Goal: Task Accomplishment & Management: Use online tool/utility

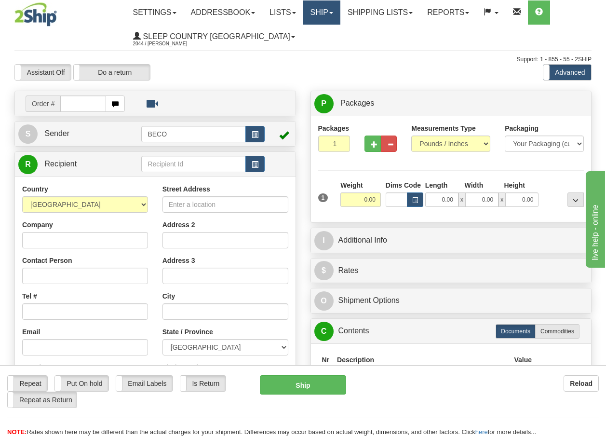
click at [332, 12] on link "Ship" at bounding box center [321, 12] width 37 height 24
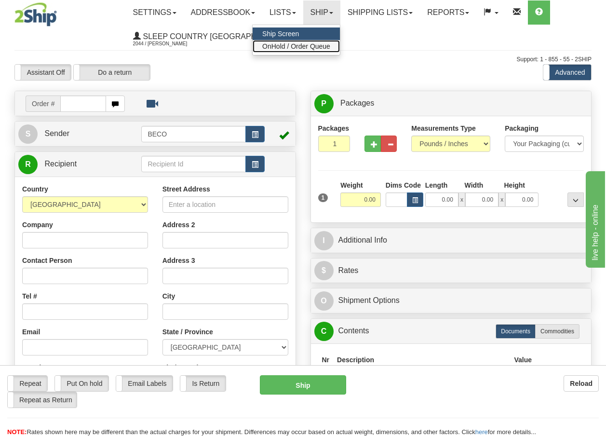
click at [317, 46] on span "OnHold / Order Queue" at bounding box center [296, 46] width 68 height 8
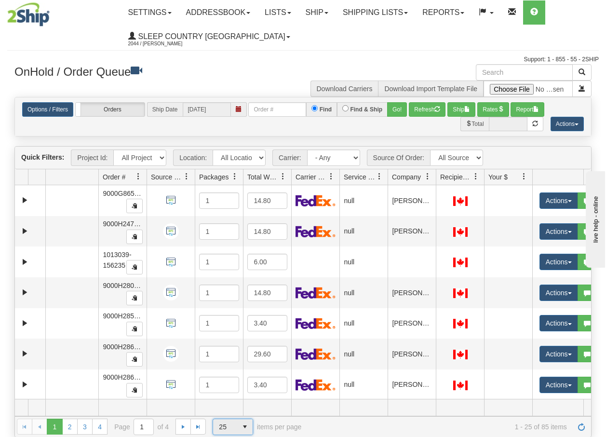
click at [245, 430] on span "select" at bounding box center [244, 426] width 15 height 15
click at [230, 412] on li "100" at bounding box center [233, 412] width 40 height 14
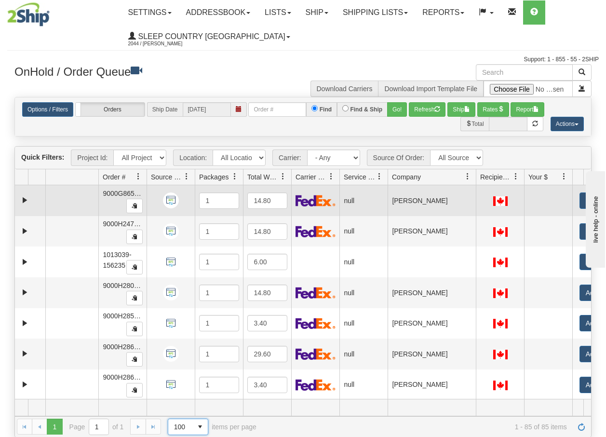
drag, startPoint x: 437, startPoint y: 180, endPoint x: 482, endPoint y: 188, distance: 45.5
click at [482, 188] on div "Quick Filters: Project Id: All Projects Location: All Locations BECO Carrier: -…" at bounding box center [302, 291] width 577 height 291
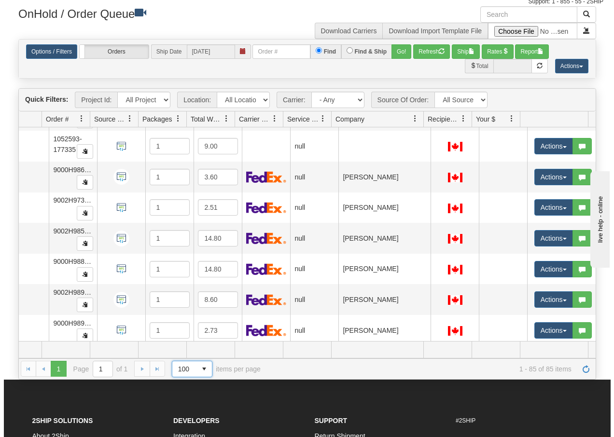
scroll to position [2398, 61]
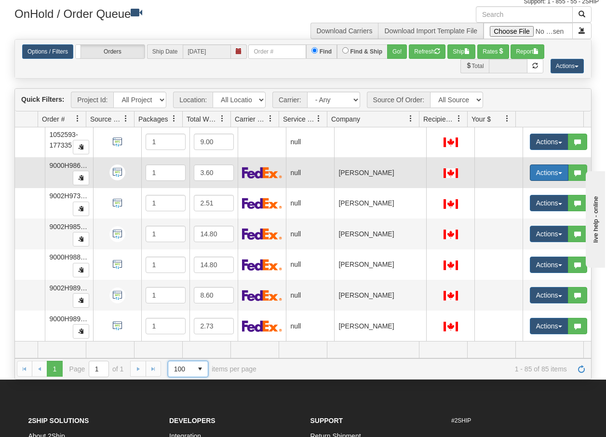
click at [559, 172] on span "button" at bounding box center [561, 173] width 4 height 2
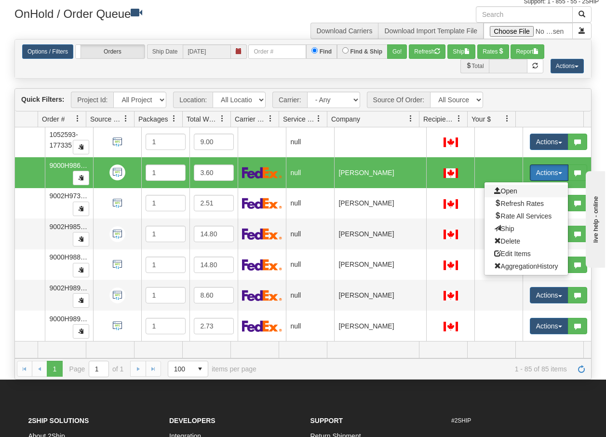
click at [507, 187] on span "Open" at bounding box center [505, 191] width 23 height 8
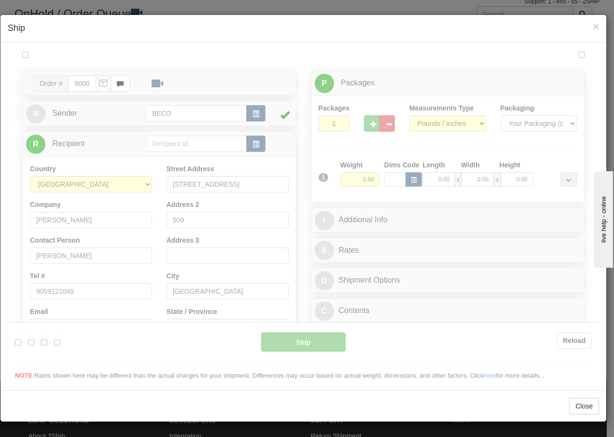
scroll to position [0, 0]
type input "15:58"
type input "16:00"
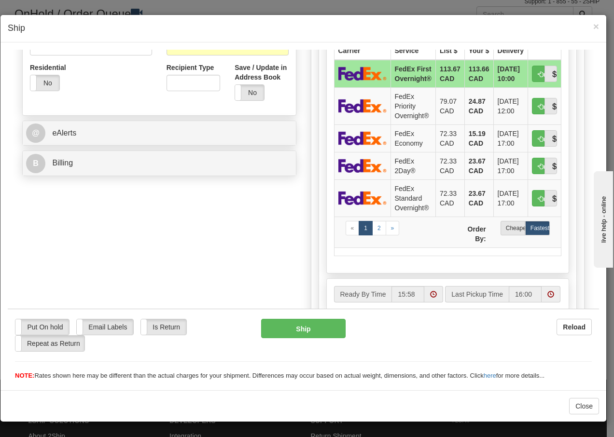
scroll to position [328, 0]
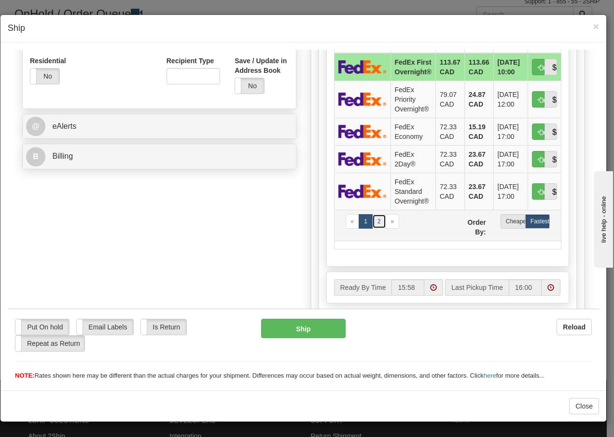
click at [374, 228] on link "2" at bounding box center [379, 221] width 14 height 14
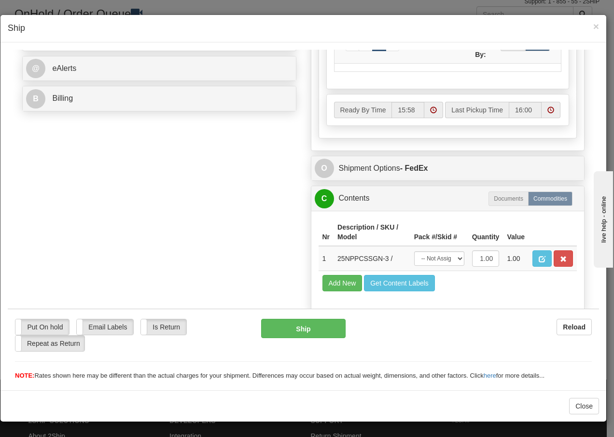
scroll to position [419, 0]
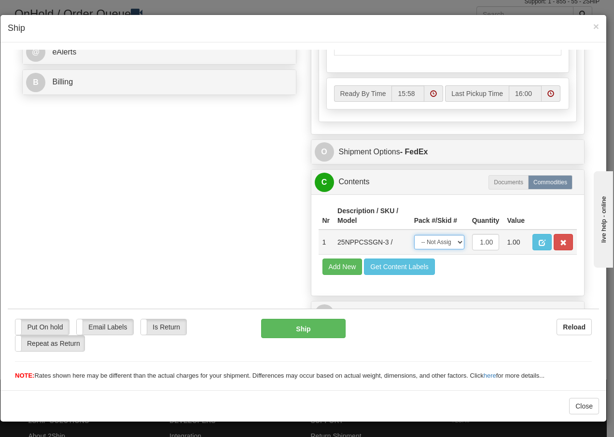
drag, startPoint x: 446, startPoint y: 239, endPoint x: 443, endPoint y: 250, distance: 11.5
click at [446, 239] on select "-- Not Assigned -- Package 1" at bounding box center [439, 241] width 50 height 14
select select "0"
click at [414, 234] on select "-- Not Assigned -- Package 1" at bounding box center [439, 241] width 50 height 14
click at [294, 331] on button "Ship" at bounding box center [303, 327] width 84 height 19
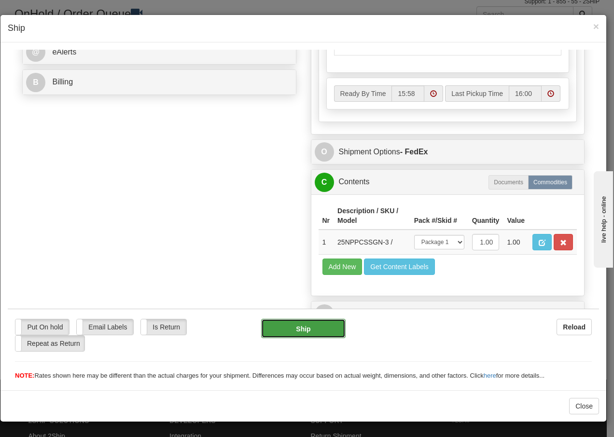
type input "92"
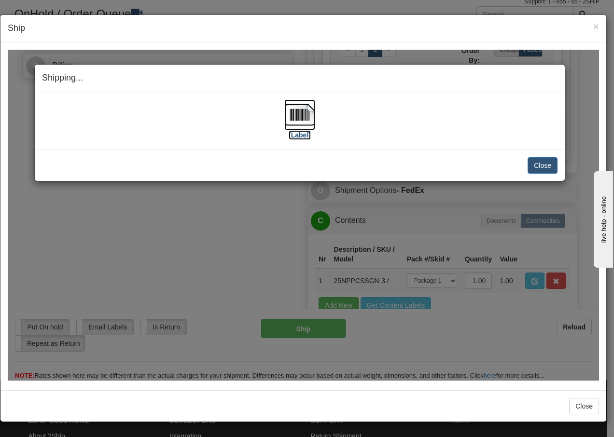
click at [294, 114] on img at bounding box center [299, 114] width 31 height 31
click at [542, 164] on button "Close" at bounding box center [542, 165] width 30 height 16
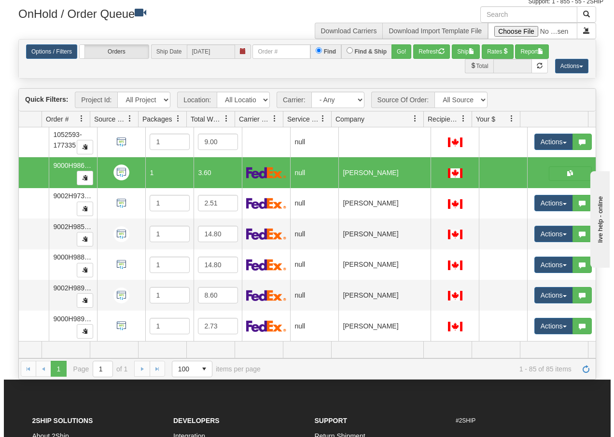
scroll to position [0, 54]
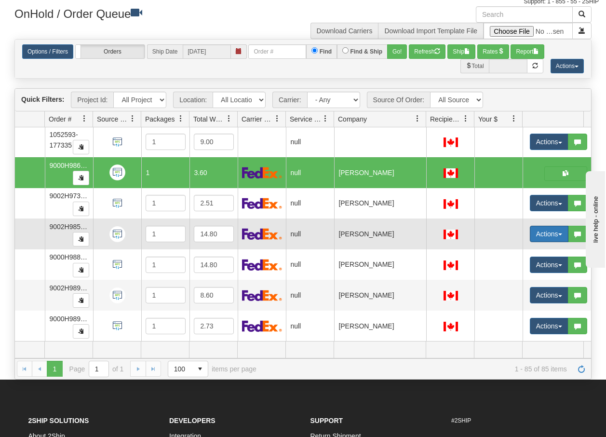
click at [561, 233] on span "button" at bounding box center [561, 234] width 4 height 2
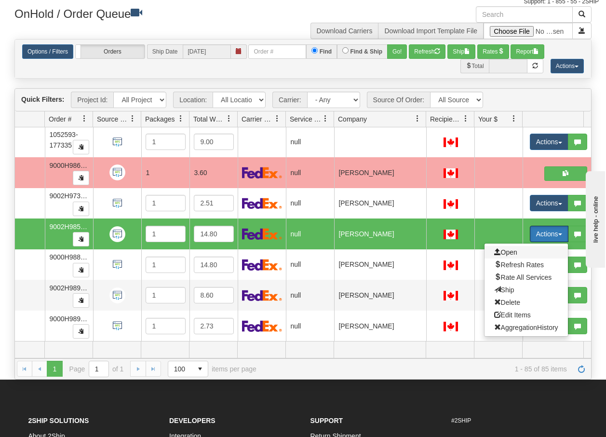
click at [508, 248] on span "Open" at bounding box center [505, 252] width 23 height 8
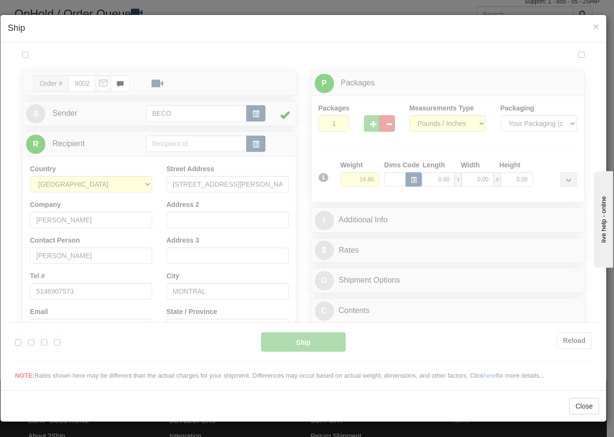
scroll to position [0, 0]
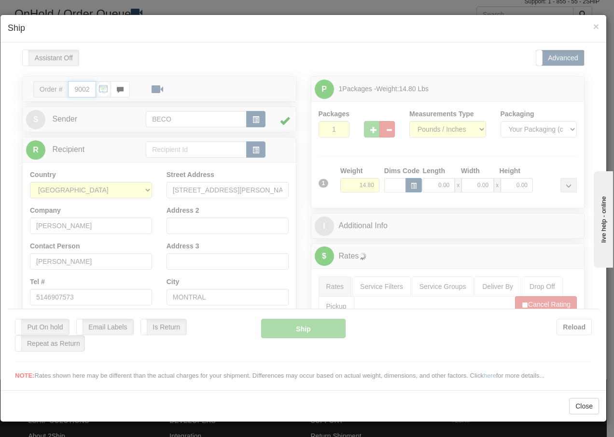
type input "15:58"
type input "16:00"
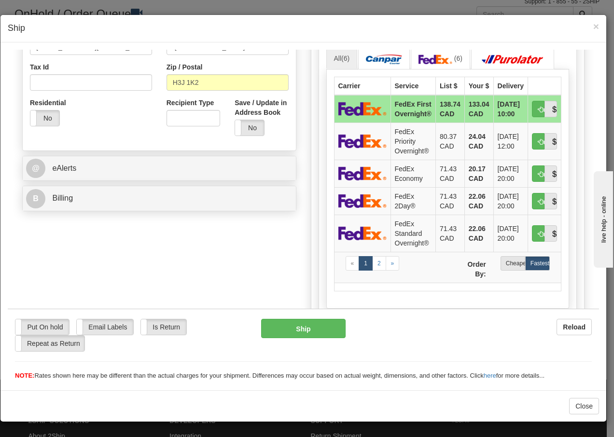
scroll to position [289, 0]
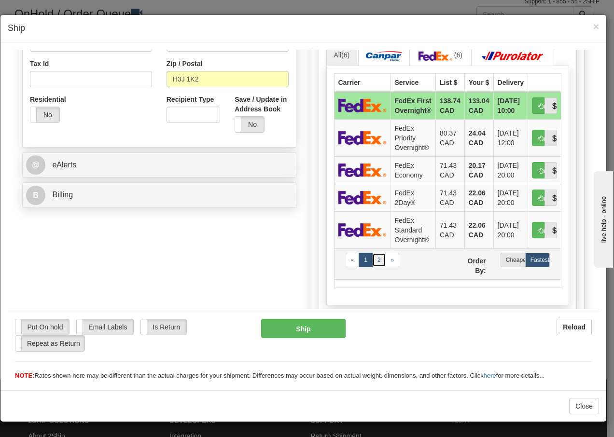
click at [374, 260] on link "2" at bounding box center [379, 259] width 14 height 14
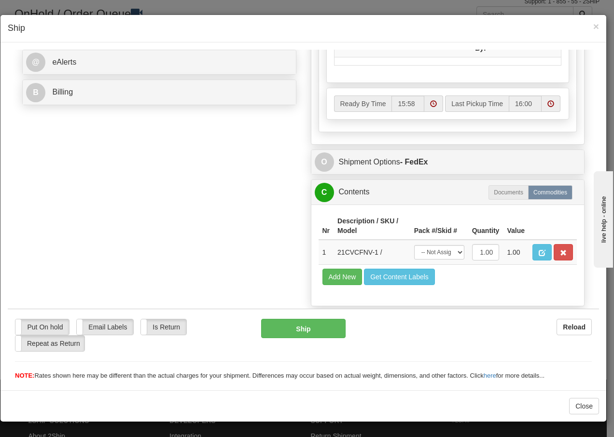
scroll to position [419, 0]
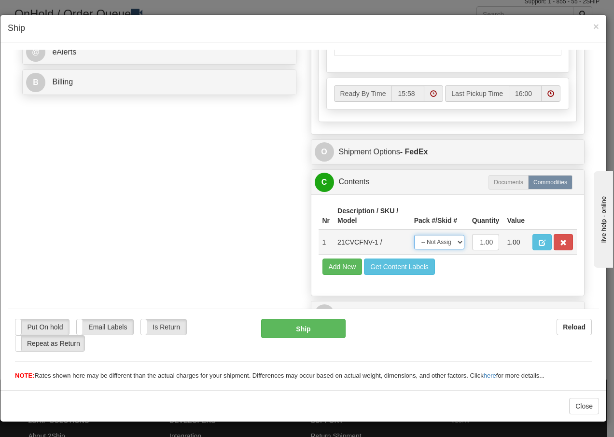
drag, startPoint x: 450, startPoint y: 244, endPoint x: 446, endPoint y: 251, distance: 7.6
click at [450, 244] on select "-- Not Assigned -- Package 1" at bounding box center [439, 241] width 50 height 14
select select "0"
click at [414, 234] on select "-- Not Assigned -- Package 1" at bounding box center [439, 241] width 50 height 14
click at [298, 330] on button "Ship" at bounding box center [303, 327] width 84 height 19
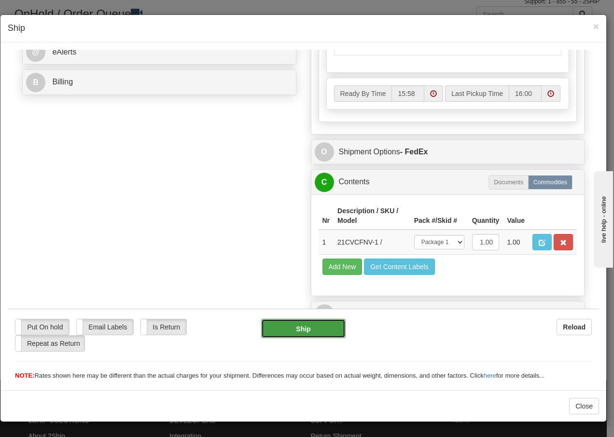
type input "92"
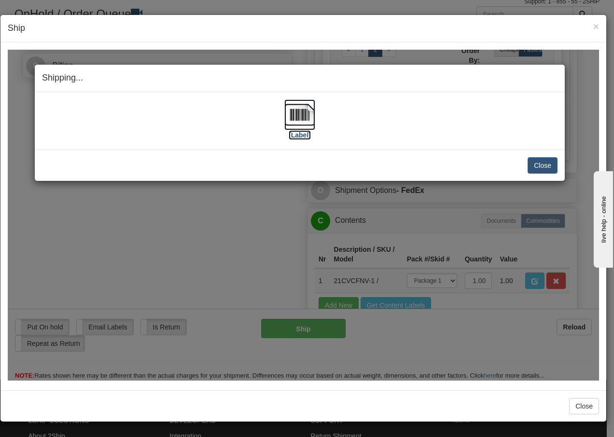
click at [300, 118] on img at bounding box center [299, 114] width 31 height 31
click at [542, 165] on button "Close" at bounding box center [542, 165] width 30 height 16
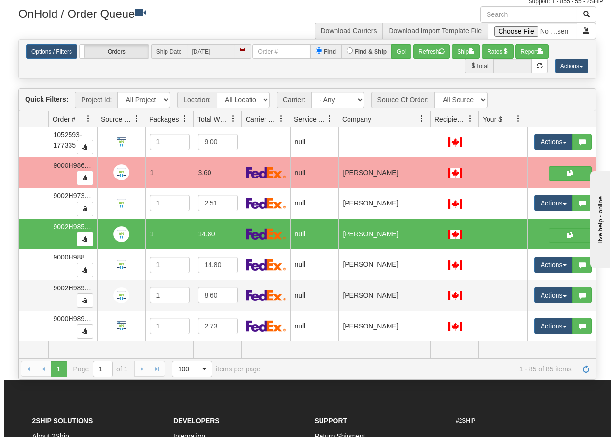
scroll to position [0, 54]
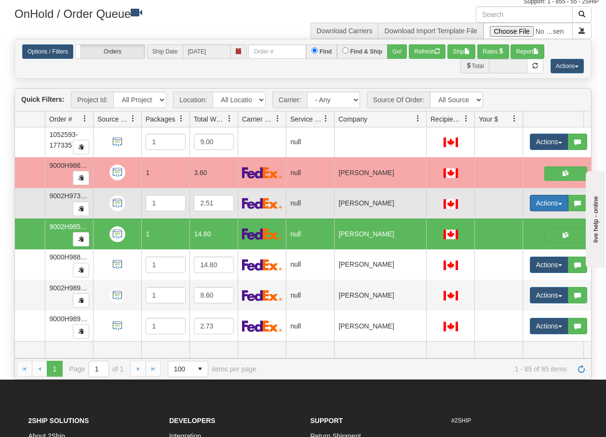
click at [560, 203] on span "button" at bounding box center [561, 204] width 4 height 2
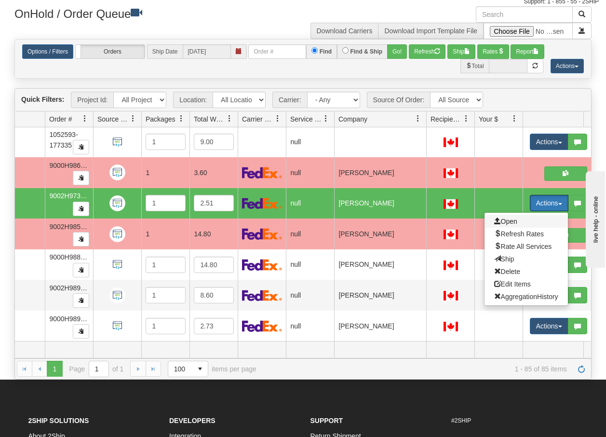
click at [508, 218] on span "Open" at bounding box center [505, 222] width 23 height 8
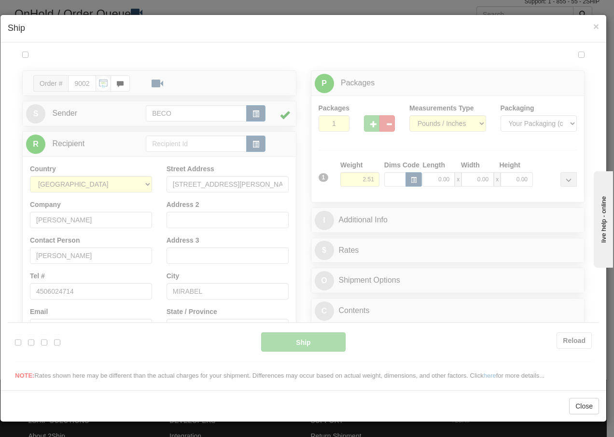
scroll to position [0, 0]
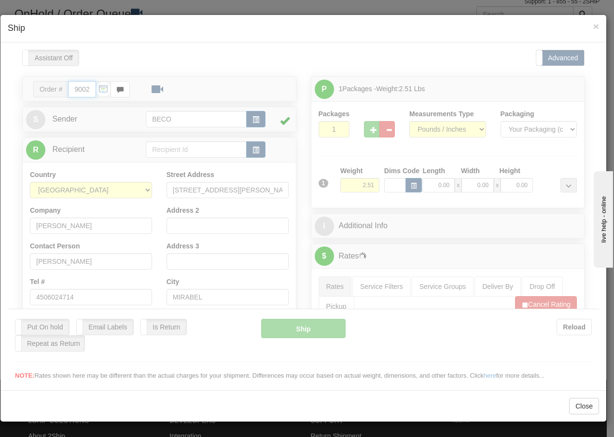
type input "16:01"
type input "16:00"
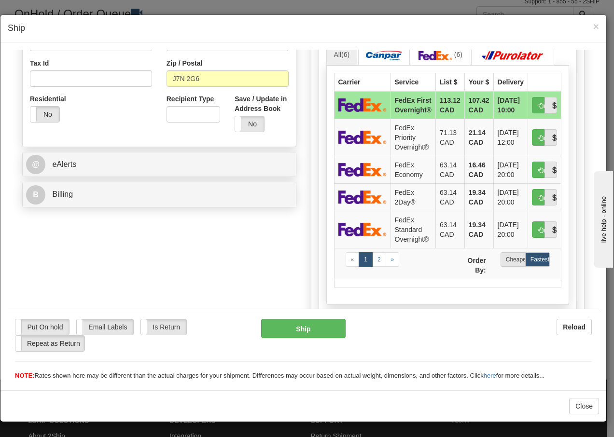
scroll to position [296, 0]
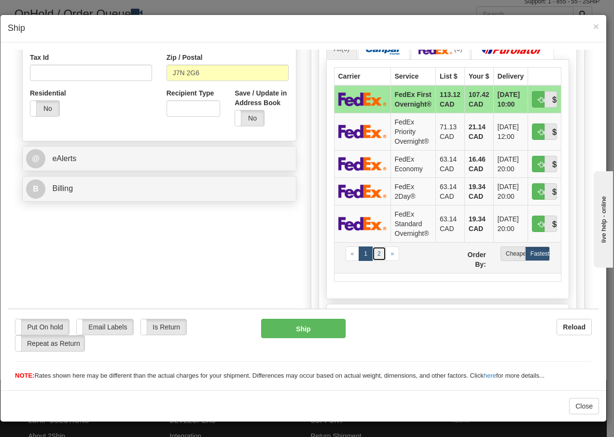
click at [374, 252] on link "2" at bounding box center [379, 253] width 14 height 14
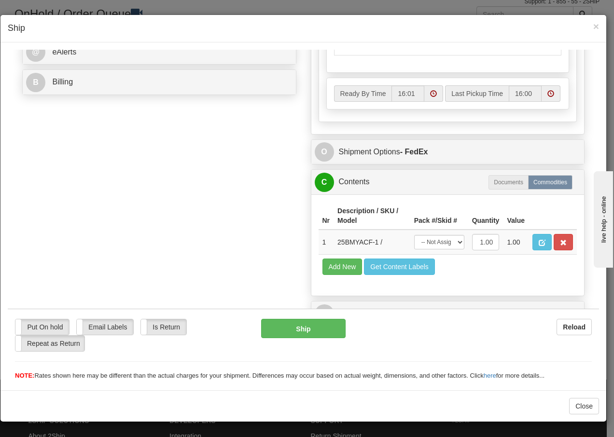
scroll to position [419, 0]
drag, startPoint x: 449, startPoint y: 243, endPoint x: 446, endPoint y: 251, distance: 8.7
click at [449, 243] on select "-- Not Assigned -- Package 1" at bounding box center [439, 241] width 50 height 14
select select "0"
click at [414, 234] on select "-- Not Assigned -- Package 1" at bounding box center [439, 241] width 50 height 14
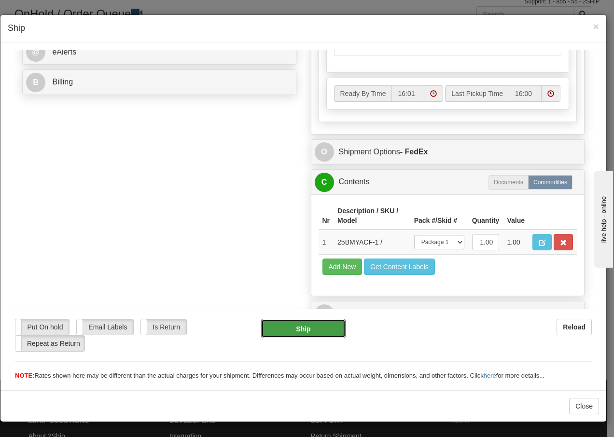
click at [307, 332] on button "Ship" at bounding box center [303, 327] width 84 height 19
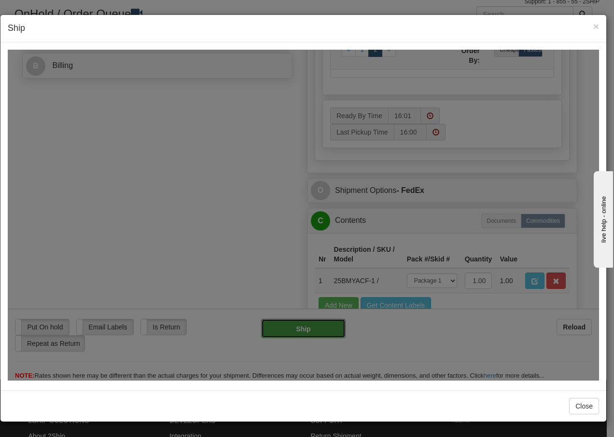
type input "92"
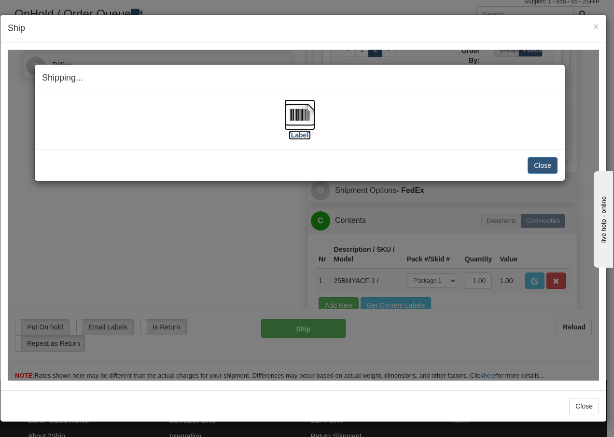
click at [305, 118] on img at bounding box center [299, 114] width 31 height 31
click at [549, 167] on button "Close" at bounding box center [542, 165] width 30 height 16
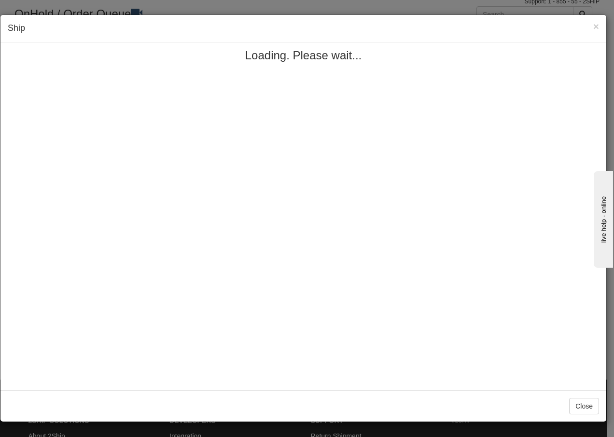
scroll to position [0, 0]
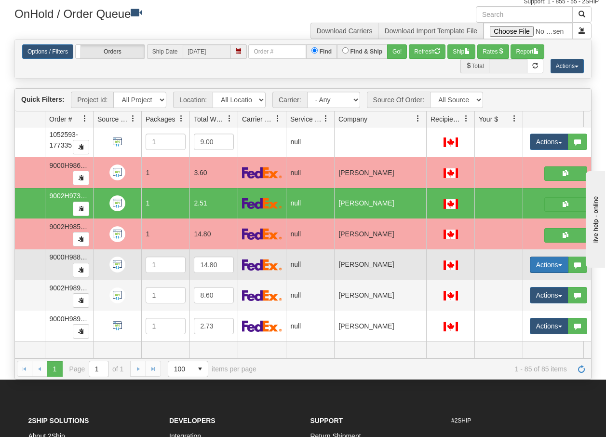
click at [561, 262] on button "Actions" at bounding box center [549, 265] width 39 height 16
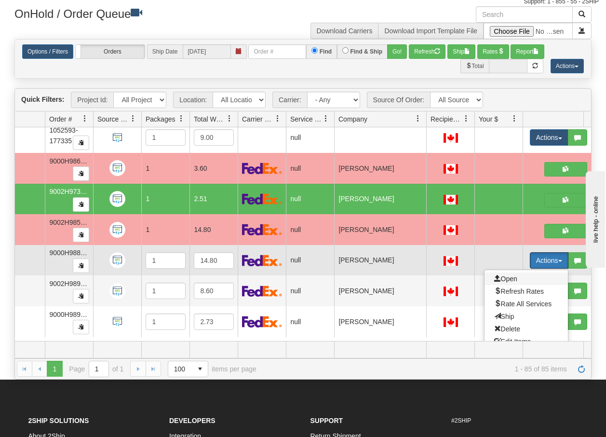
click at [507, 279] on span "Open" at bounding box center [505, 279] width 23 height 8
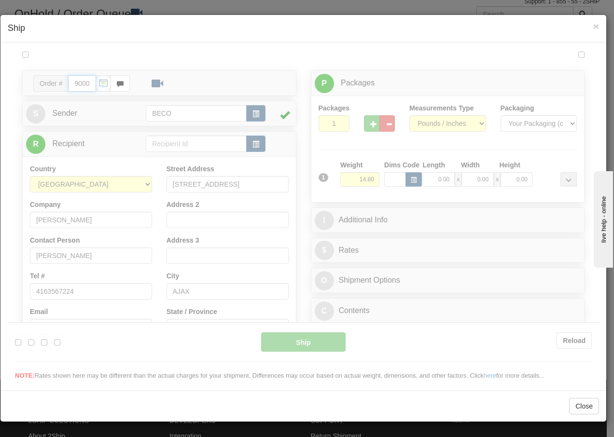
type input "16:02"
type input "16:00"
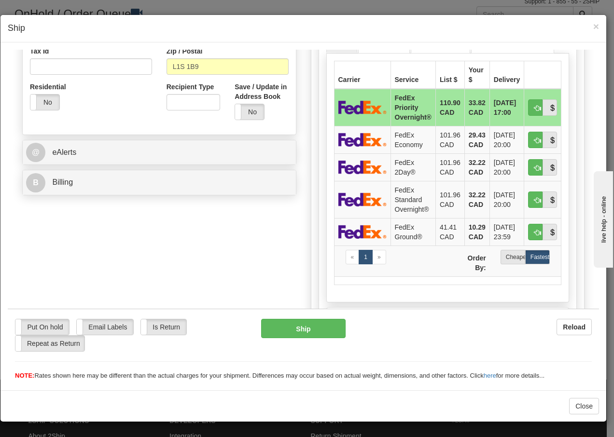
scroll to position [321, 0]
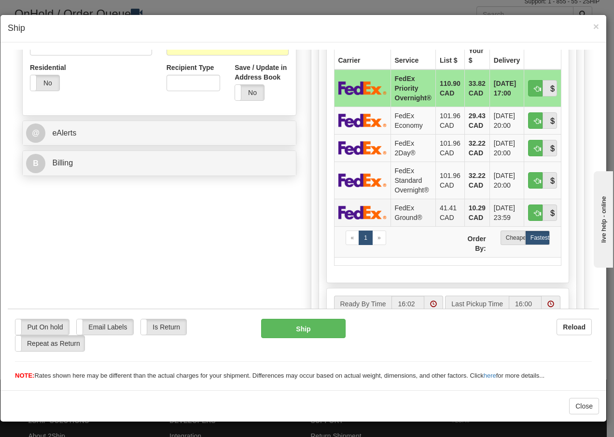
click at [408, 208] on td "FedEx Ground®" at bounding box center [412, 211] width 45 height 27
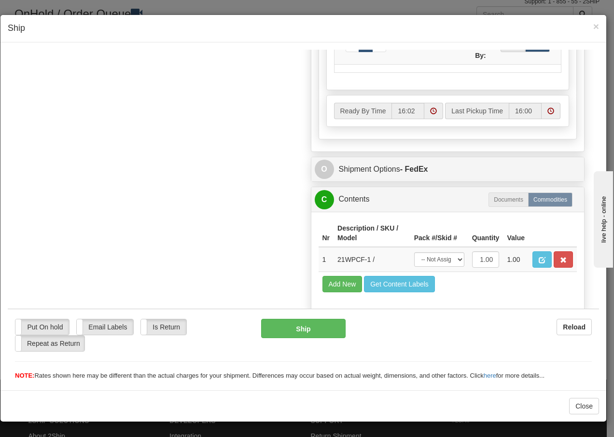
scroll to position [548, 0]
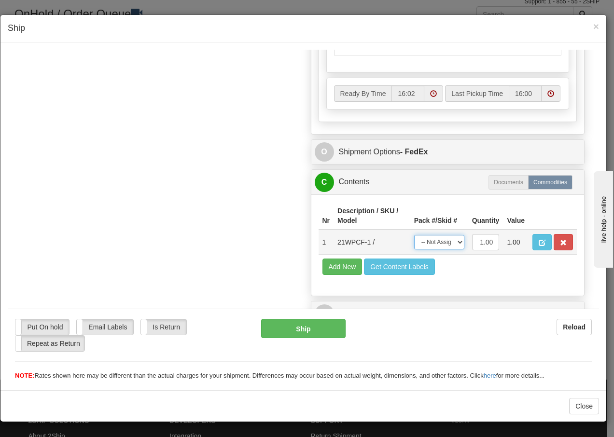
drag, startPoint x: 445, startPoint y: 242, endPoint x: 442, endPoint y: 250, distance: 8.7
click at [445, 242] on select "-- Not Assigned -- Package 1" at bounding box center [439, 241] width 50 height 14
select select "0"
click at [414, 234] on select "-- Not Assigned -- Package 1" at bounding box center [439, 241] width 50 height 14
click at [288, 333] on button "Ship" at bounding box center [303, 327] width 84 height 19
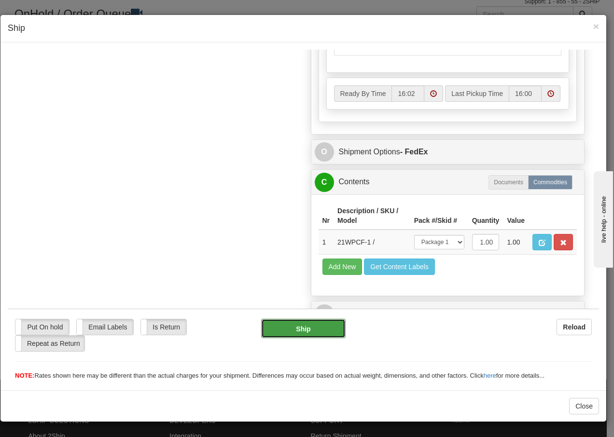
type input "92"
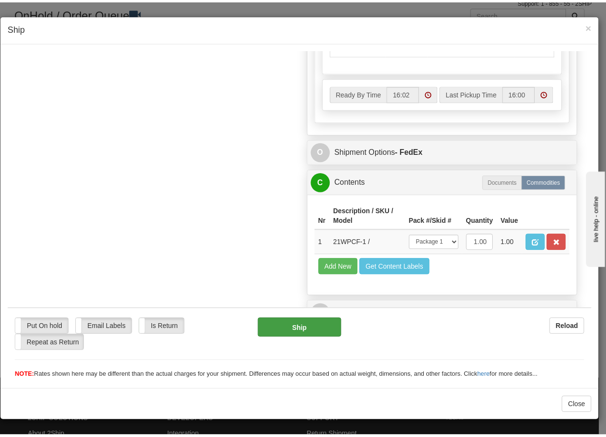
scroll to position [587, 0]
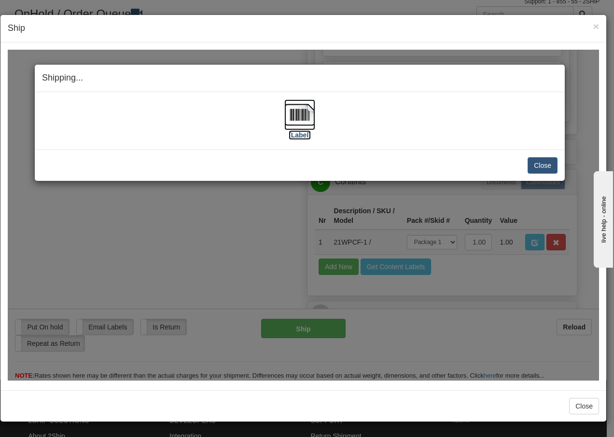
click at [306, 116] on img at bounding box center [299, 114] width 31 height 31
click at [548, 167] on button "Close" at bounding box center [542, 165] width 30 height 16
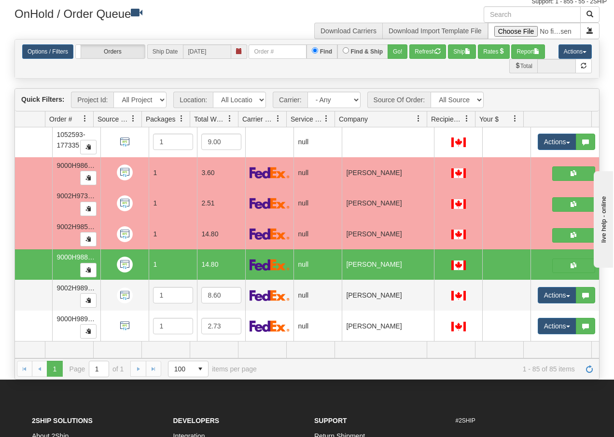
scroll to position [0, 0]
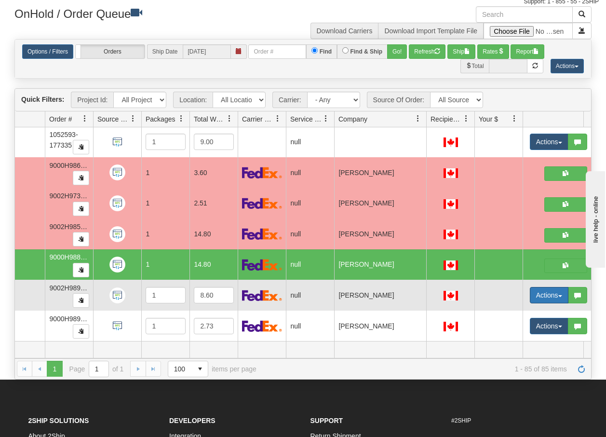
click at [560, 289] on button "Actions" at bounding box center [549, 295] width 39 height 16
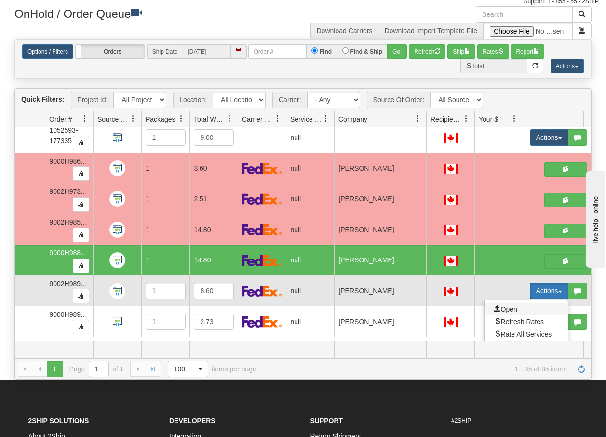
click at [507, 310] on span "Open" at bounding box center [505, 309] width 23 height 8
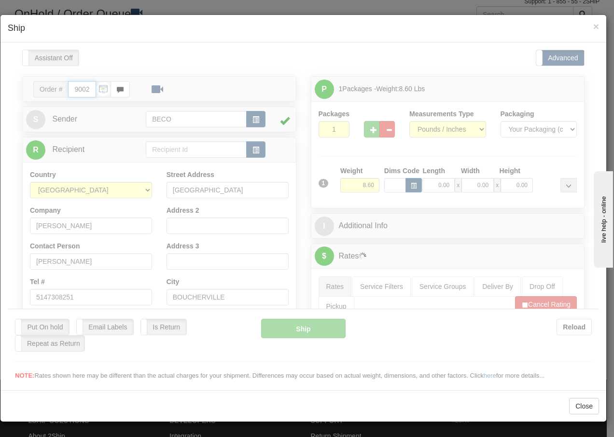
type input "16:03"
type input "16:00"
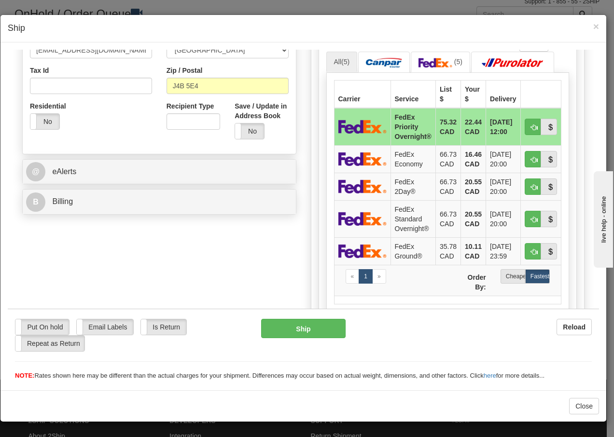
scroll to position [334, 0]
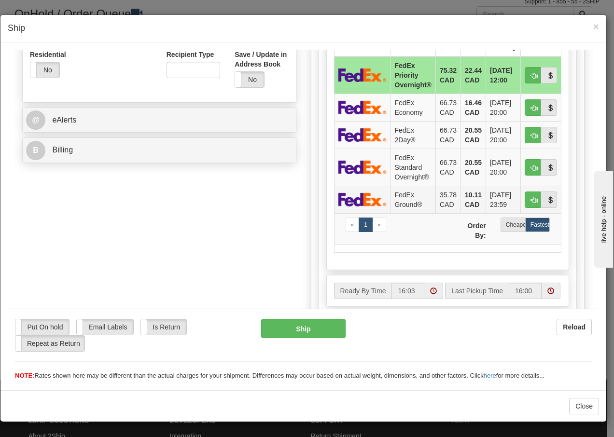
click at [390, 200] on td "FedEx Ground®" at bounding box center [412, 198] width 45 height 27
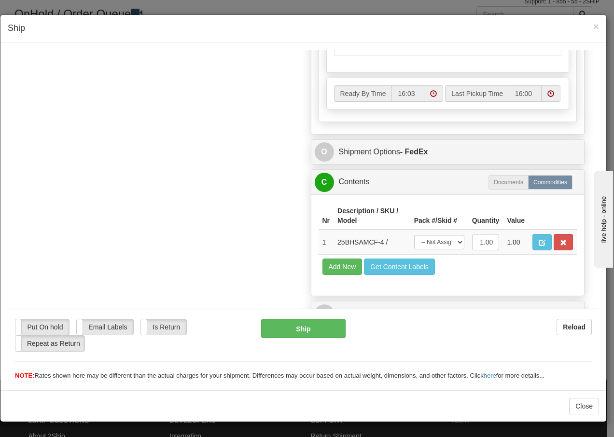
scroll to position [548, 0]
click at [442, 246] on select "-- Not Assigned -- Package 1" at bounding box center [439, 241] width 50 height 14
select select "0"
click at [414, 234] on select "-- Not Assigned -- Package 1" at bounding box center [439, 241] width 50 height 14
click at [302, 330] on button "Ship" at bounding box center [303, 327] width 84 height 19
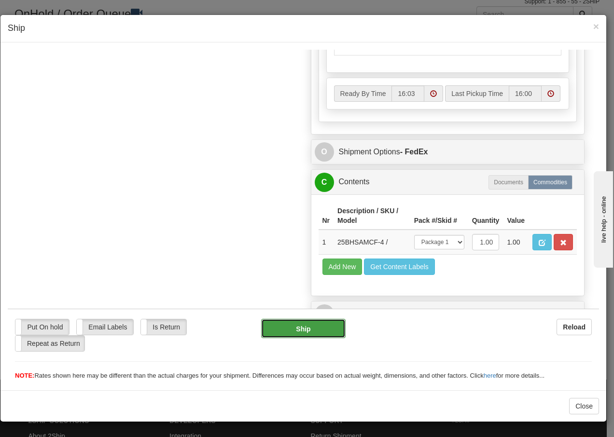
type input "92"
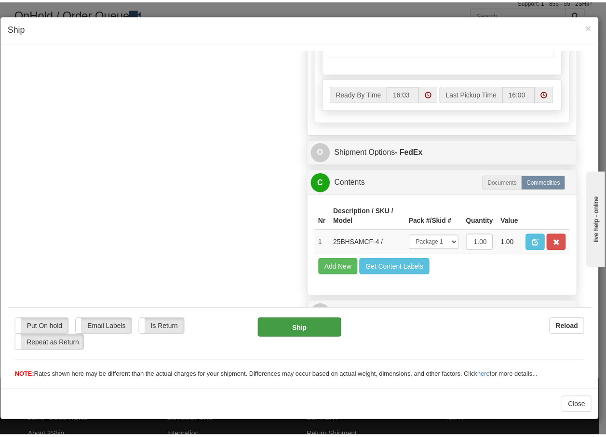
scroll to position [587, 0]
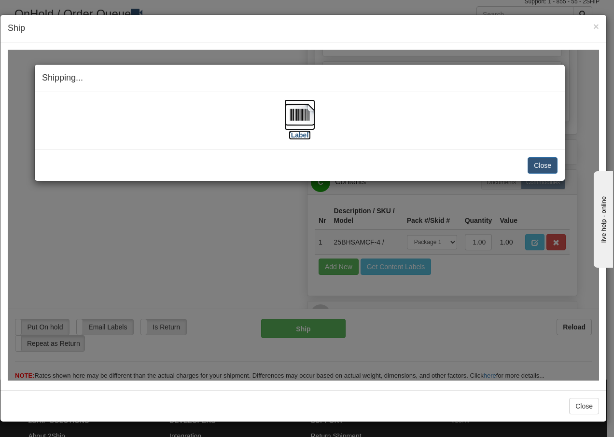
click at [304, 110] on img at bounding box center [299, 114] width 31 height 31
click at [543, 162] on button "Close" at bounding box center [542, 165] width 30 height 16
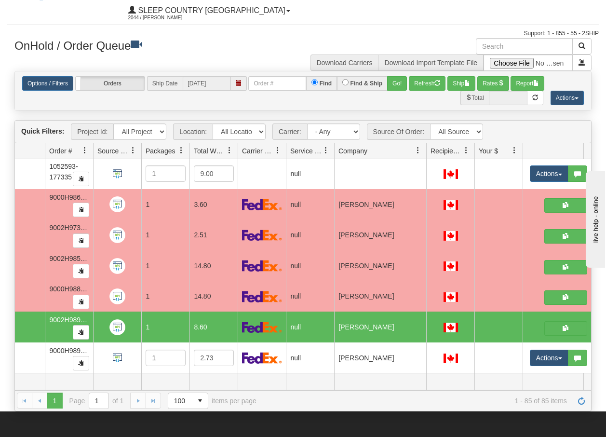
scroll to position [0, 0]
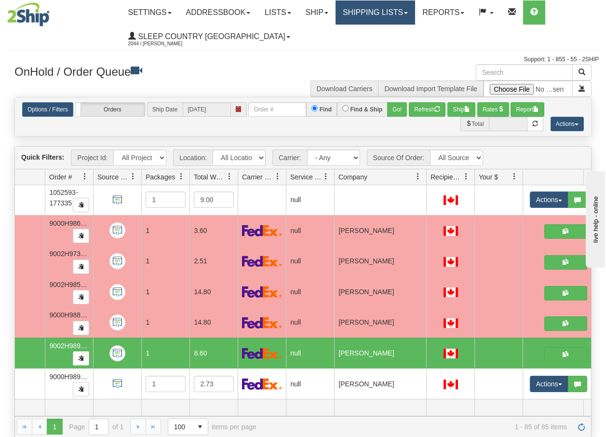
click at [413, 12] on link "Shipping lists" at bounding box center [376, 12] width 80 height 24
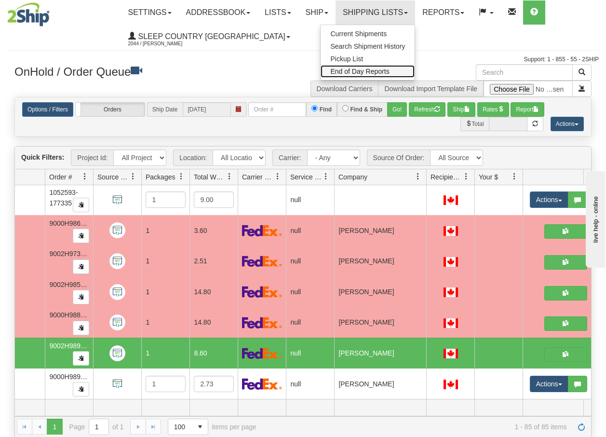
click at [377, 74] on span "End of Day Reports" at bounding box center [359, 72] width 59 height 8
